Goal: Task Accomplishment & Management: Manage account settings

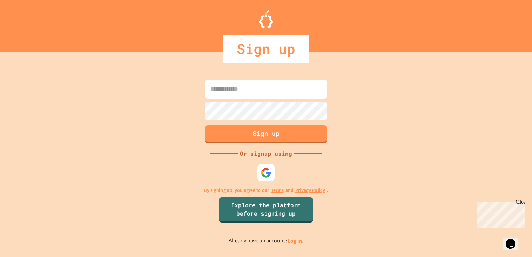
click at [292, 238] on link "Log in." at bounding box center [295, 240] width 16 height 7
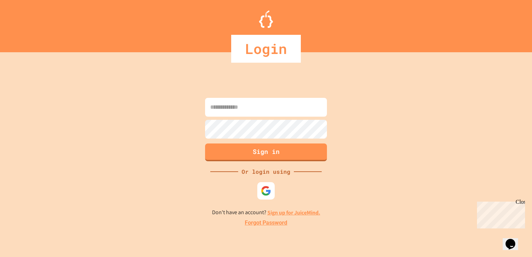
click at [281, 109] on input at bounding box center [266, 107] width 122 height 19
type input "**********"
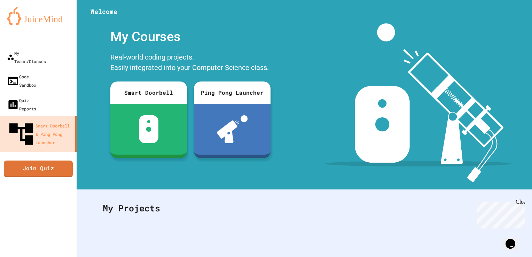
click at [50, 14] on img at bounding box center [38, 16] width 63 height 18
